Goal: Find contact information: Find contact information

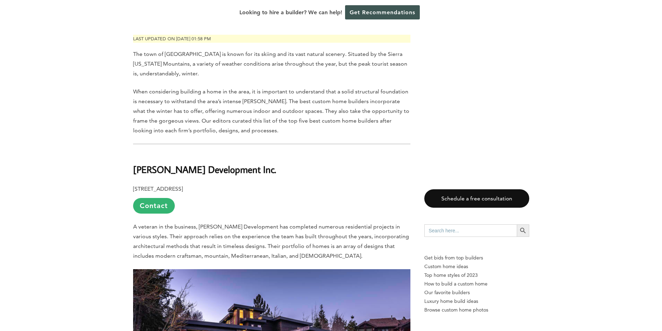
scroll to position [382, 0]
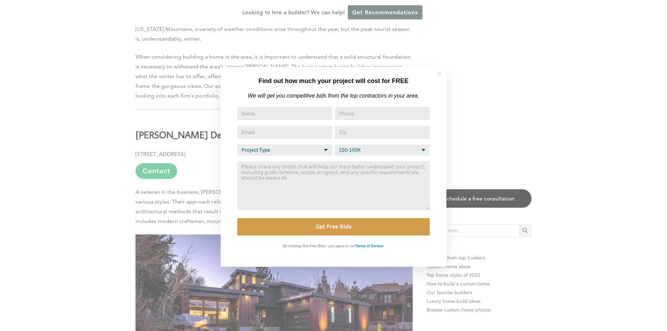
click at [440, 72] on icon at bounding box center [440, 74] width 8 height 8
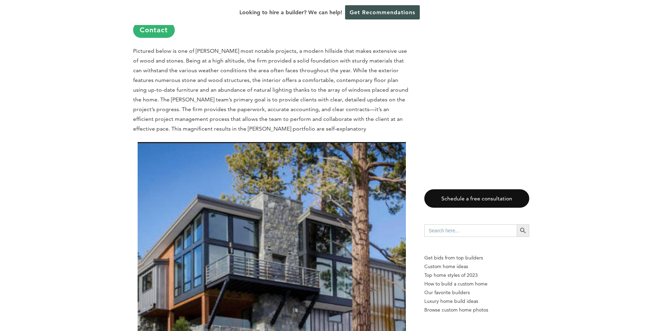
scroll to position [903, 0]
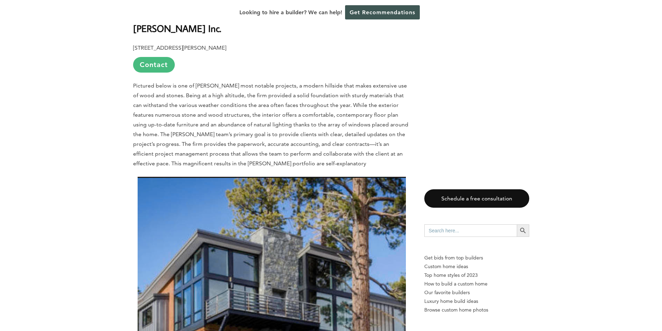
click at [154, 64] on link "Contact" at bounding box center [154, 65] width 42 height 16
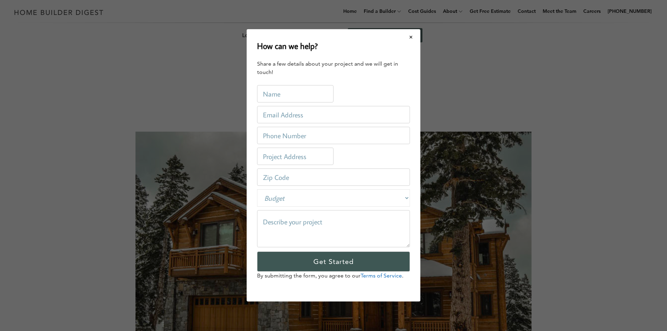
click at [413, 38] on button "Close modal" at bounding box center [411, 37] width 18 height 15
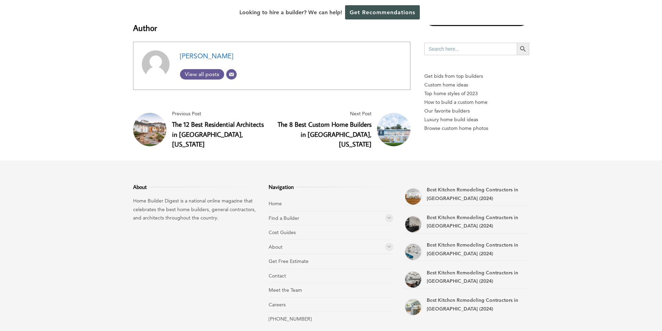
scroll to position [2479, 0]
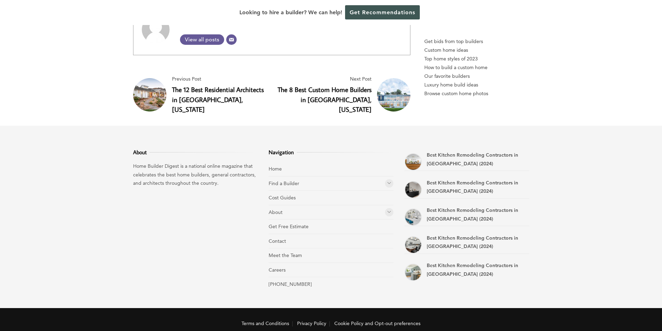
scroll to position [2479, 0]
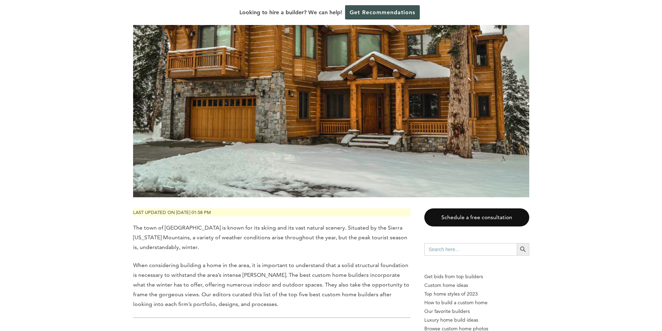
scroll to position [243, 0]
